Goal: Information Seeking & Learning: Find specific fact

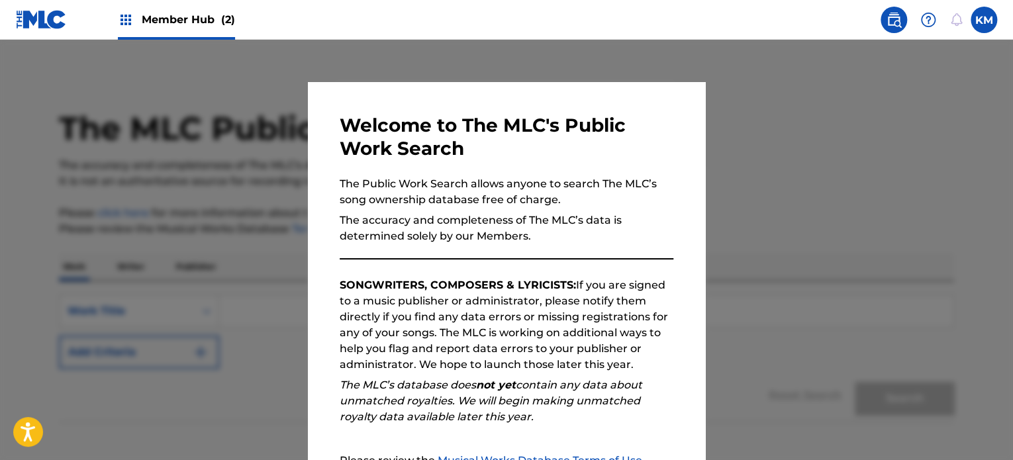
scroll to position [146, 0]
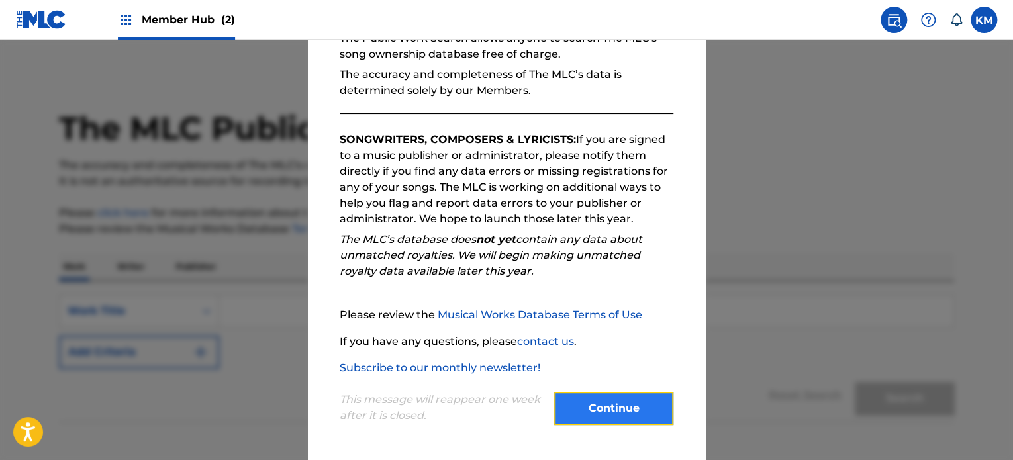
click at [585, 403] on button "Continue" at bounding box center [613, 408] width 119 height 33
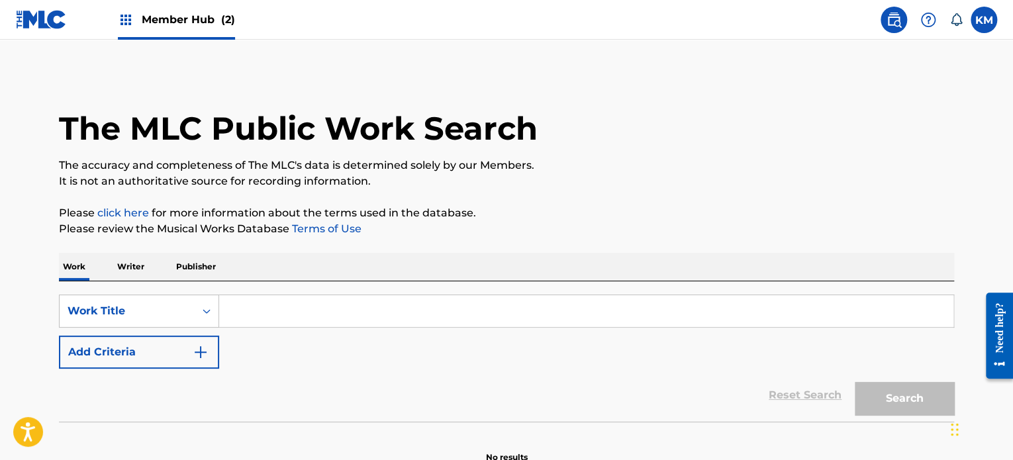
click at [151, 289] on div "SearchWithCriteria1729f4b6-5da3-425d-bf5f-ea49b68cb713 Work Title Add Criteria …" at bounding box center [506, 351] width 895 height 140
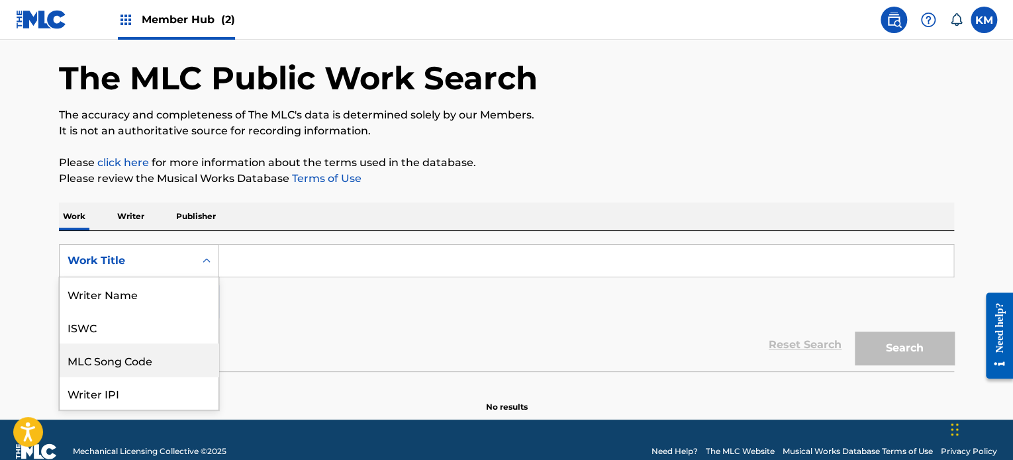
click at [146, 277] on div "8 results available. Use Up and Down to choose options, press Enter to select t…" at bounding box center [139, 260] width 160 height 33
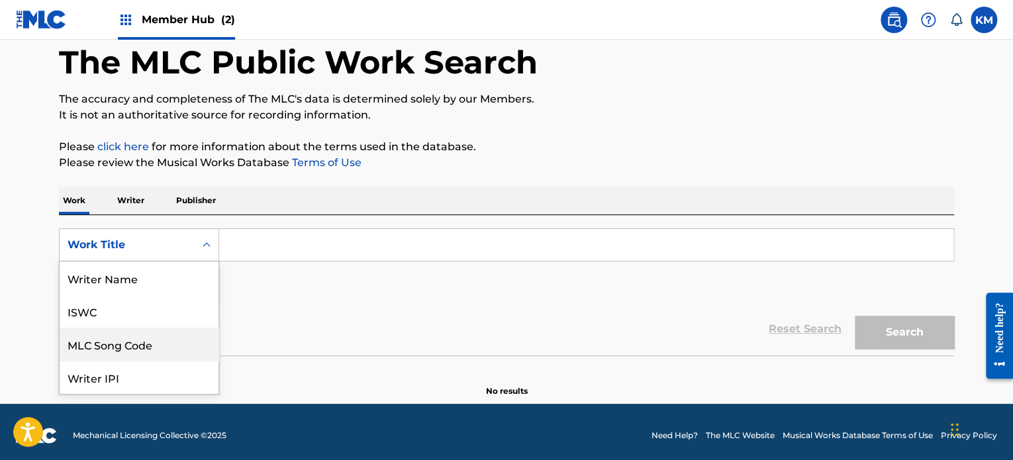
scroll to position [66, 0]
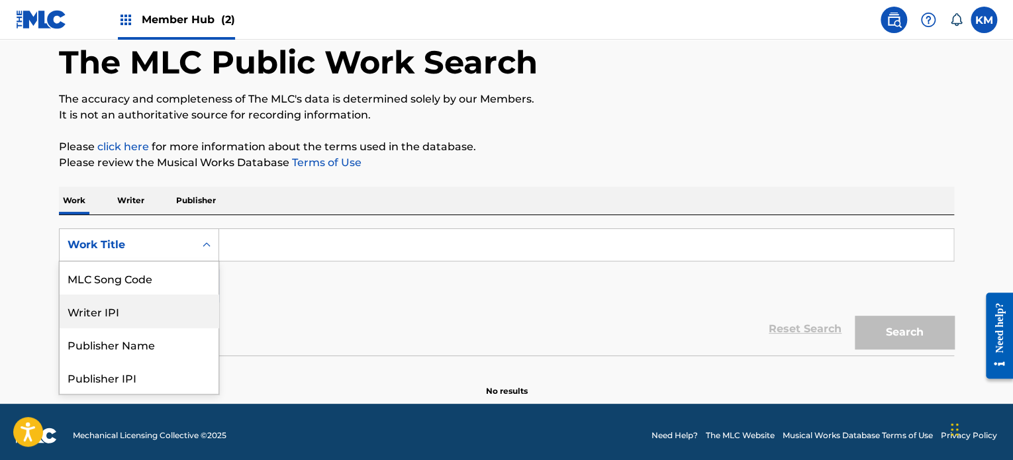
click at [146, 310] on div "Writer IPI" at bounding box center [139, 311] width 159 height 33
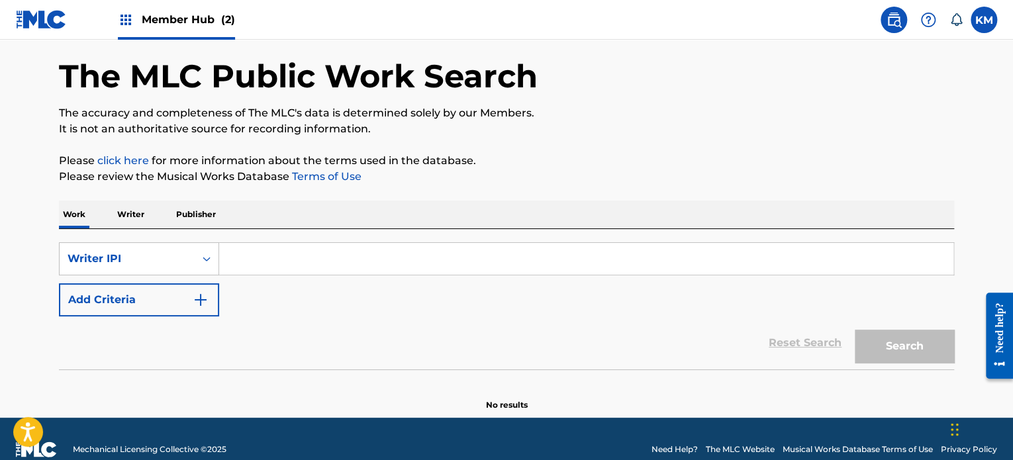
click at [146, 277] on div "SearchWithCriteriac76a8cc8-e51b-40aa-bd12-3a626164ba5c Writer IPI Add Criteria" at bounding box center [506, 279] width 895 height 74
click at [149, 264] on div "Writer IPI" at bounding box center [139, 258] width 160 height 33
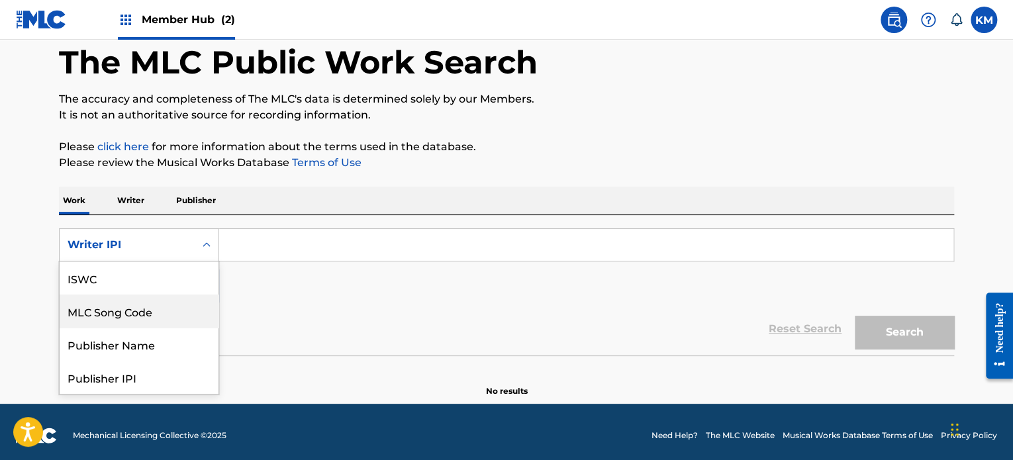
click at [161, 307] on div "MLC Song Code" at bounding box center [139, 311] width 159 height 33
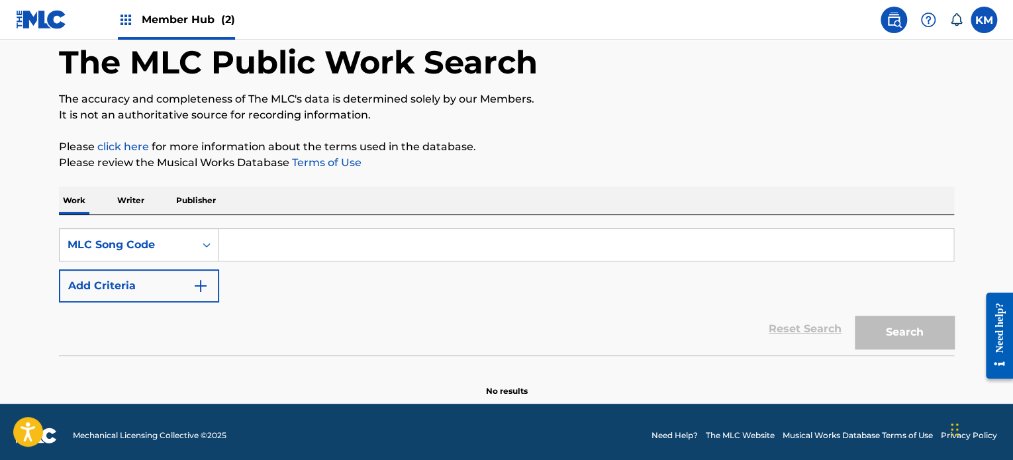
click at [273, 248] on input "Search Form" at bounding box center [586, 245] width 734 height 32
paste input "268463EQ"
type input "268463EQ"
click at [855, 316] on button "Search" at bounding box center [904, 332] width 99 height 33
